Goal: Navigation & Orientation: Find specific page/section

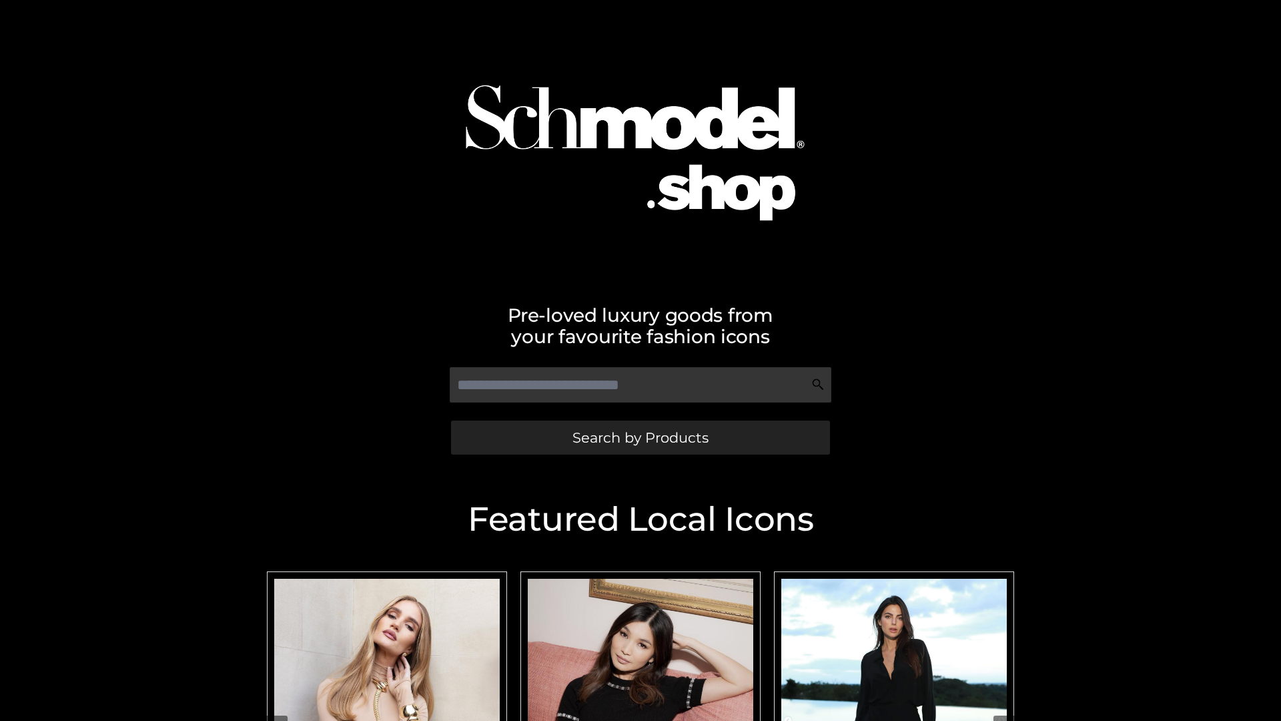
click at [640, 437] on span "Search by Products" at bounding box center [641, 437] width 136 height 14
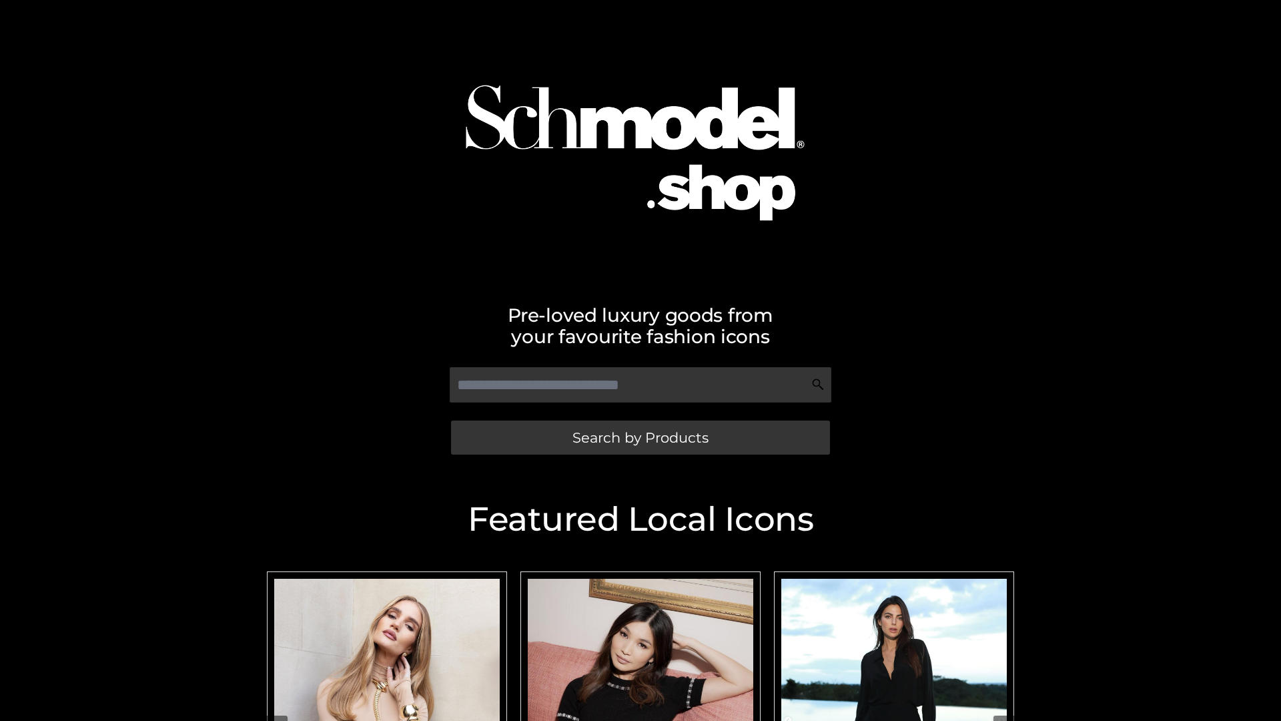
click at [640, 437] on span "Search by Products" at bounding box center [641, 437] width 136 height 14
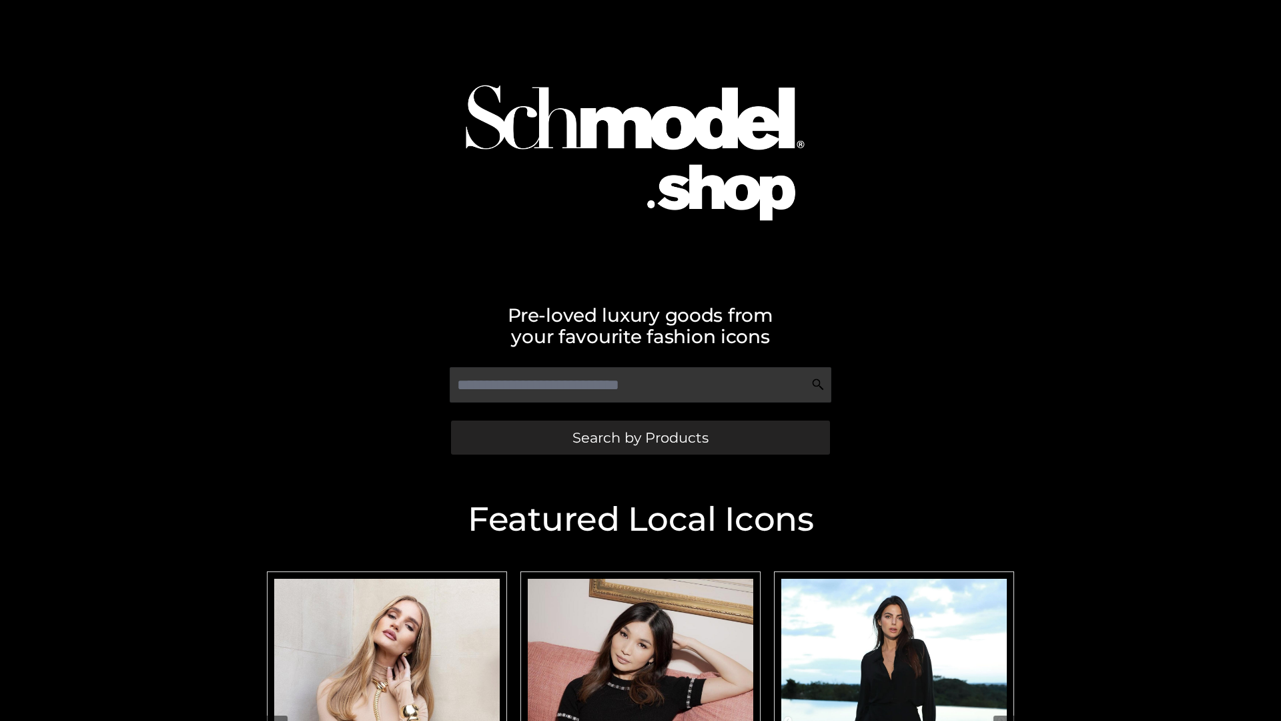
click at [640, 437] on span "Search by Products" at bounding box center [641, 437] width 136 height 14
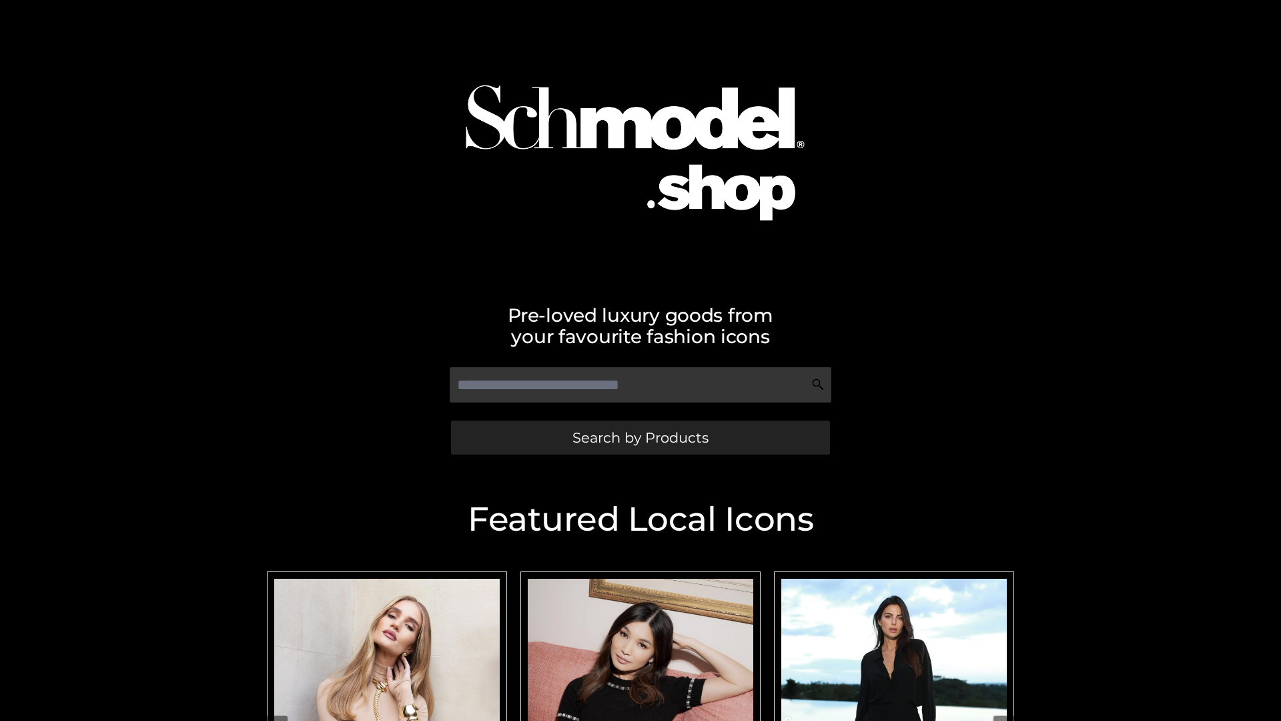
click at [640, 437] on span "Search by Products" at bounding box center [641, 437] width 136 height 14
